Goal: Information Seeking & Learning: Find specific fact

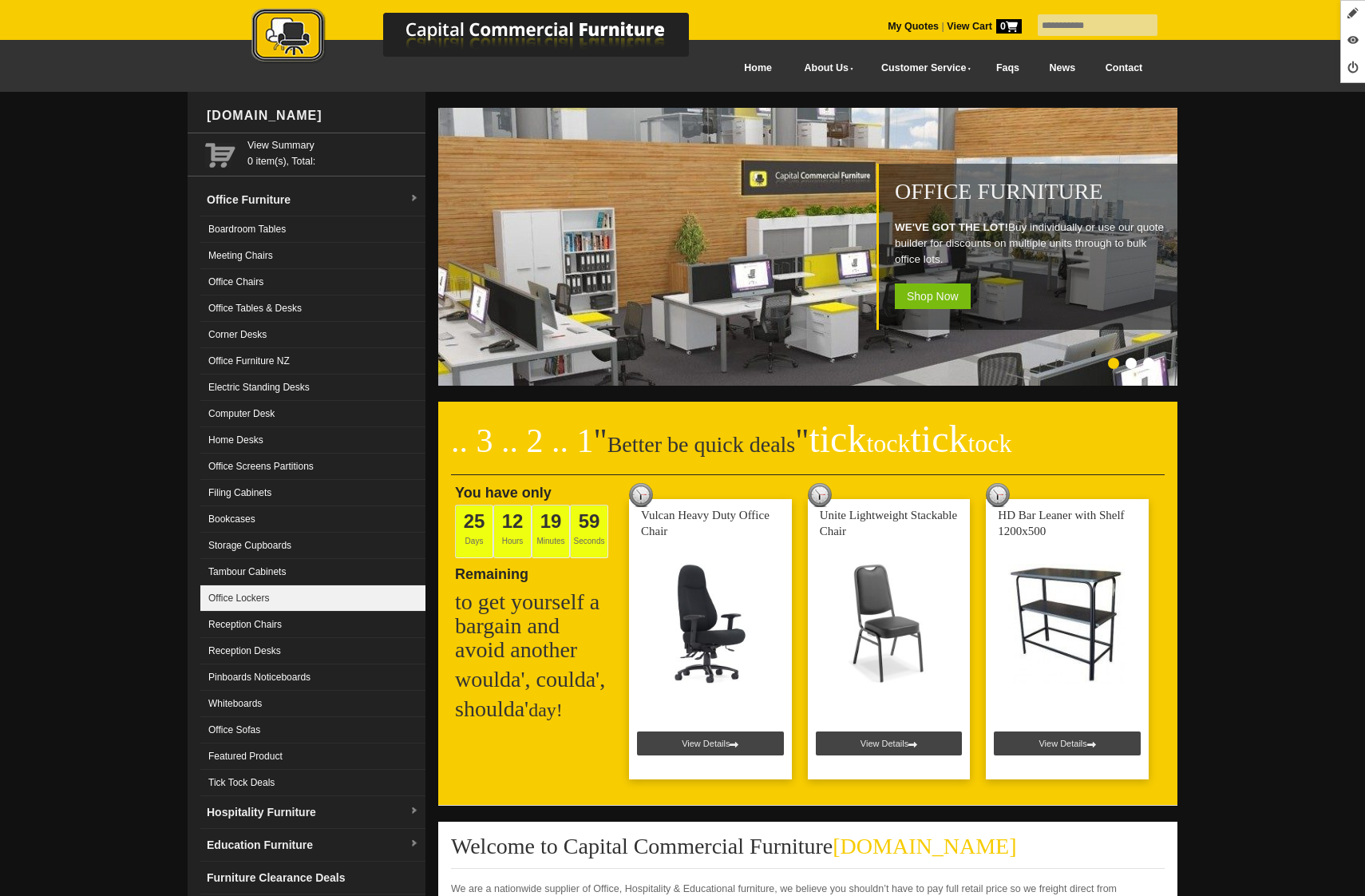
click at [290, 602] on link "Office Lockers" at bounding box center [313, 598] width 225 height 26
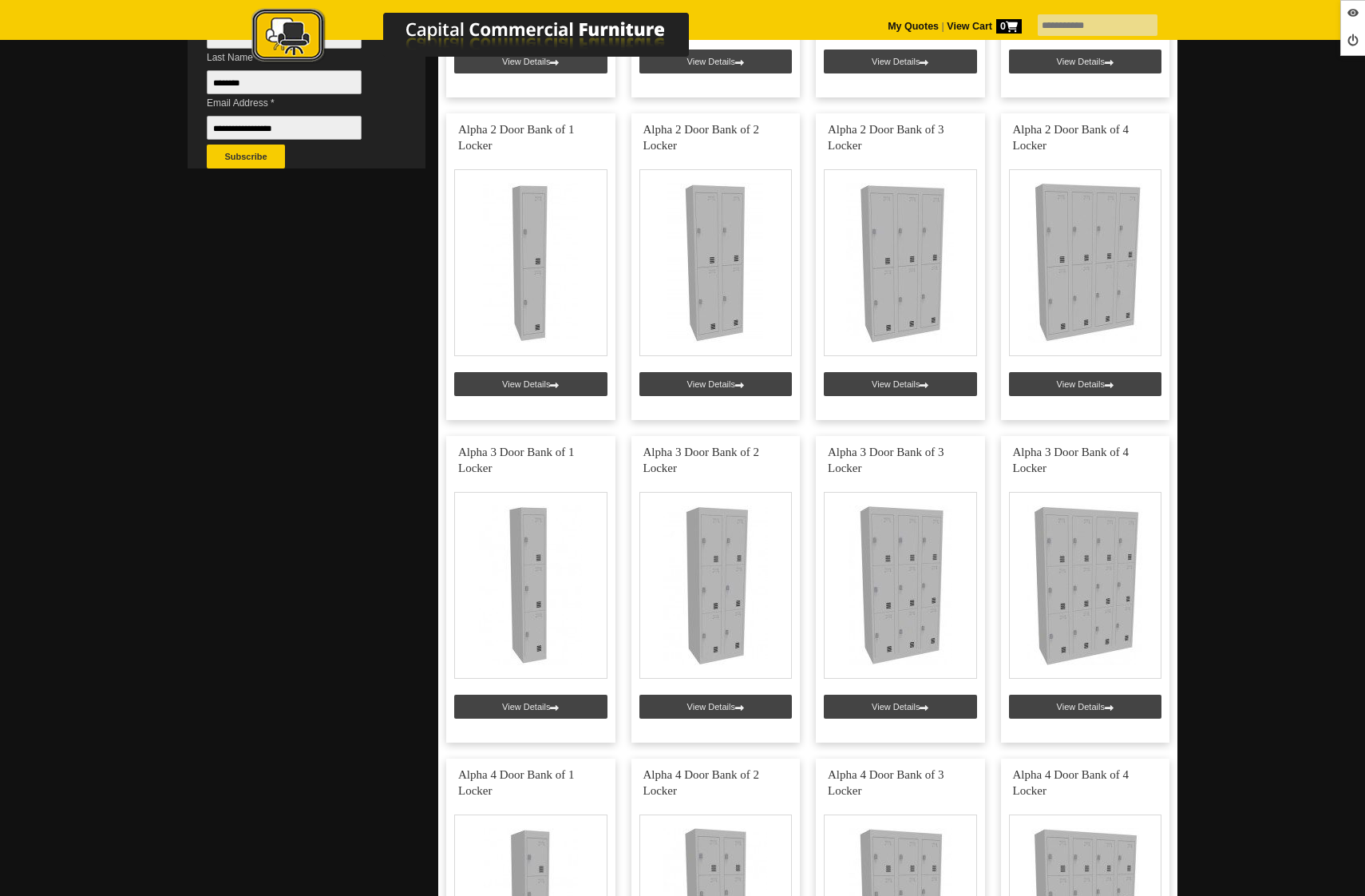
scroll to position [812, 0]
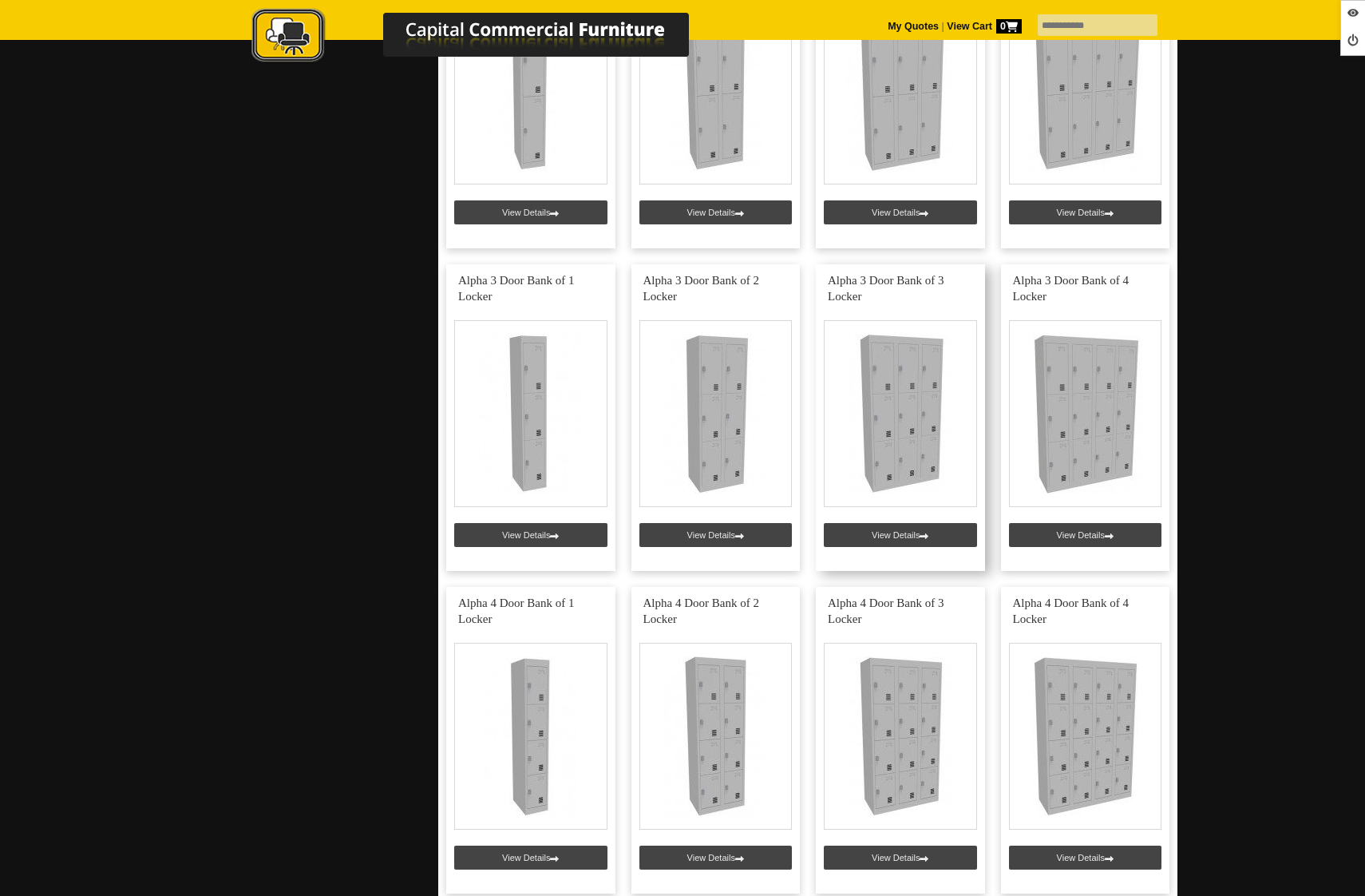
click at [905, 538] on link at bounding box center [900, 417] width 169 height 307
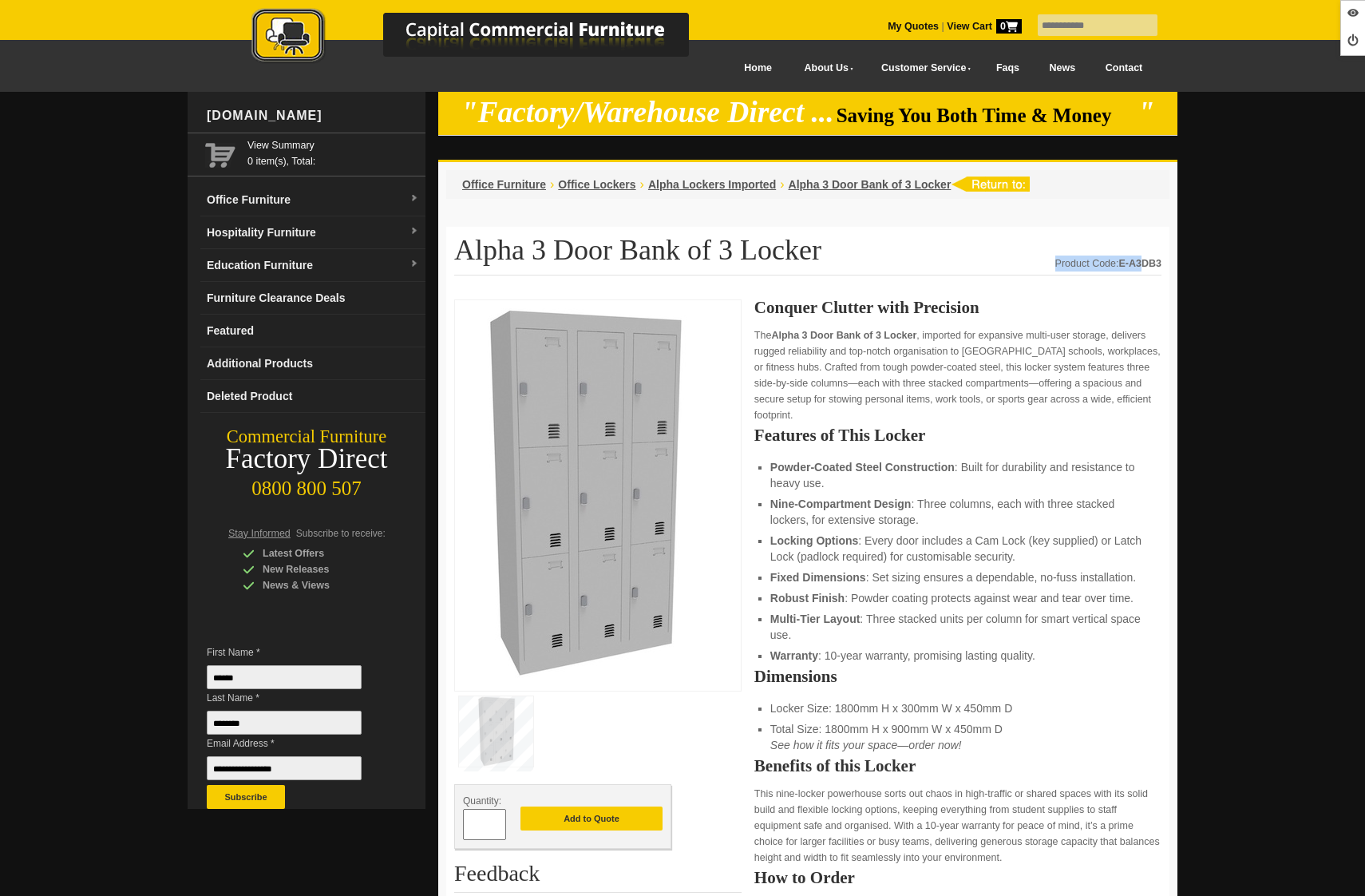
drag, startPoint x: 1162, startPoint y: 259, endPoint x: 1142, endPoint y: 259, distance: 20.0
click at [1127, 262] on strong "E-A3DB3" at bounding box center [1141, 263] width 43 height 11
drag, startPoint x: 1121, startPoint y: 260, endPoint x: 1152, endPoint y: 259, distance: 31.0
click at [1159, 259] on strong "E-A3DB3" at bounding box center [1141, 263] width 43 height 11
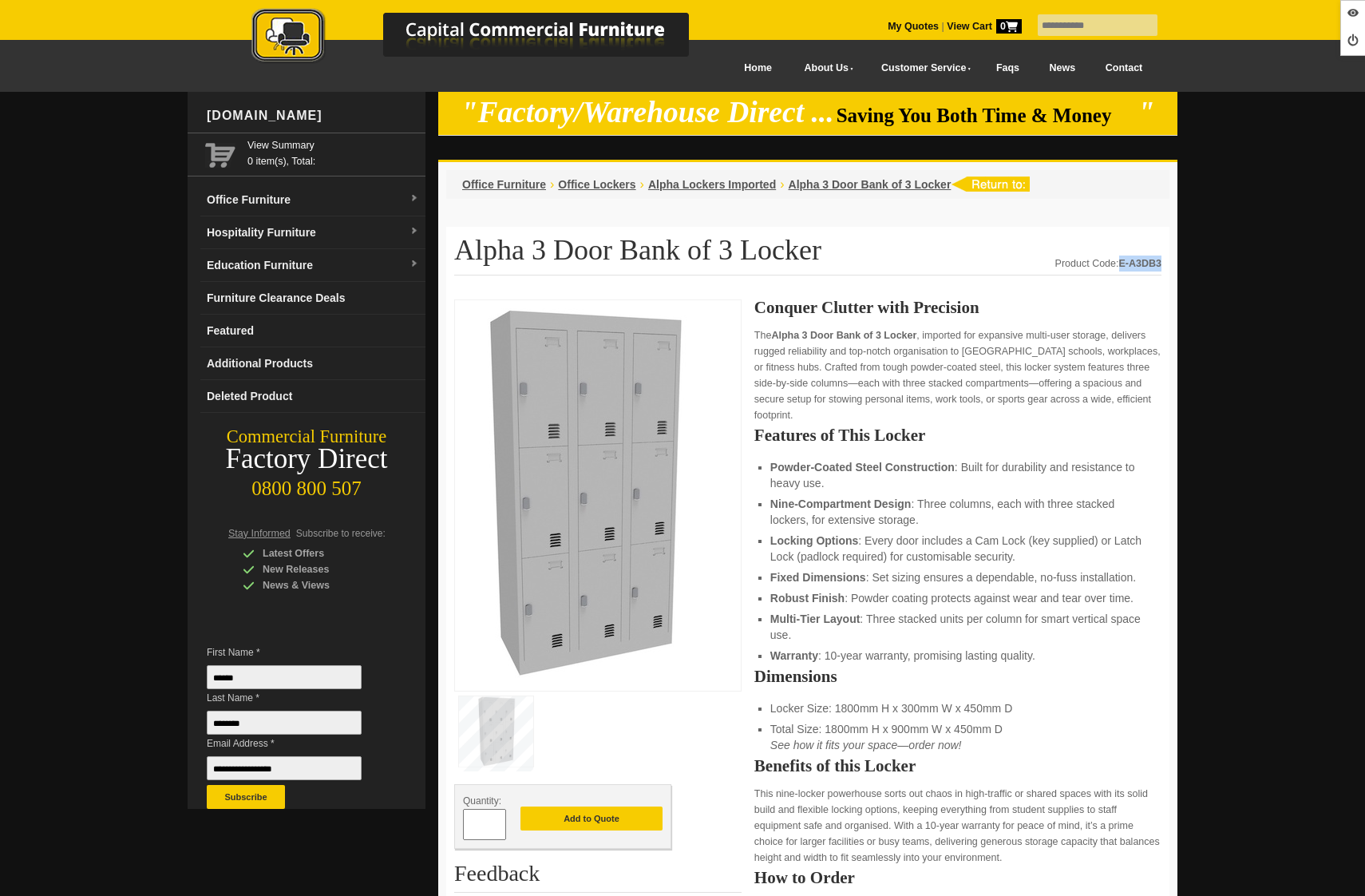
copy strong "E-A3DB3"
